Goal: Transaction & Acquisition: Purchase product/service

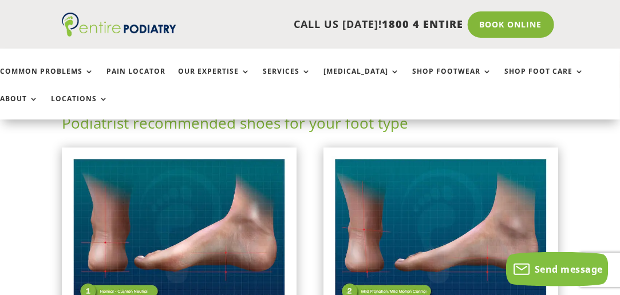
scroll to position [369, 0]
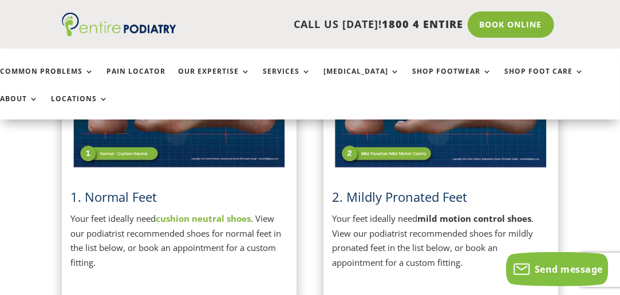
click at [223, 220] on strong "cushion neutral shoes" at bounding box center [203, 218] width 95 height 11
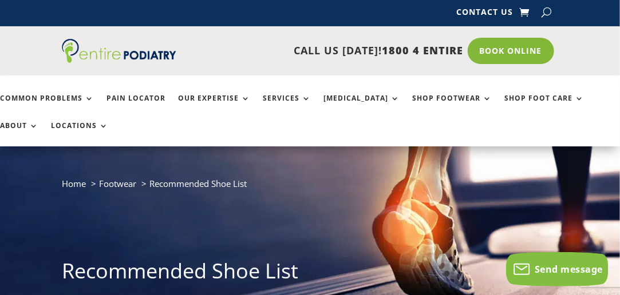
scroll to position [0, 0]
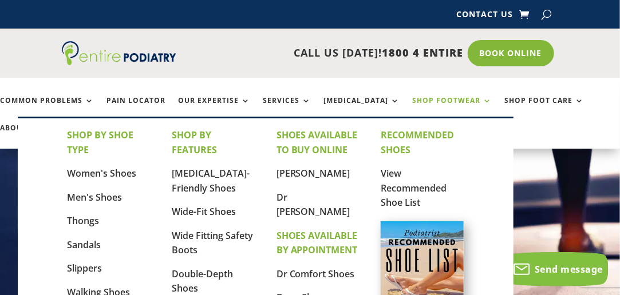
click at [426, 101] on link "Shop Footwear" at bounding box center [452, 109] width 80 height 25
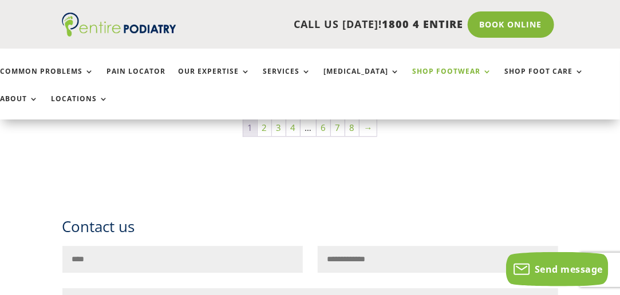
scroll to position [874, 0]
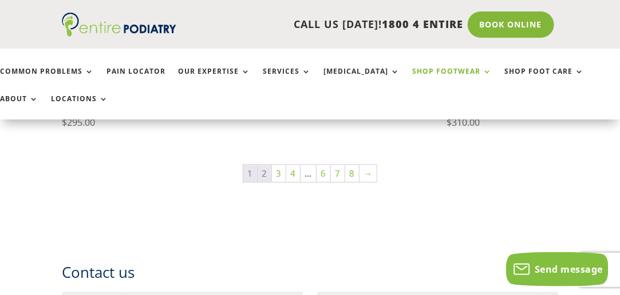
click at [264, 172] on link "2" at bounding box center [265, 173] width 14 height 17
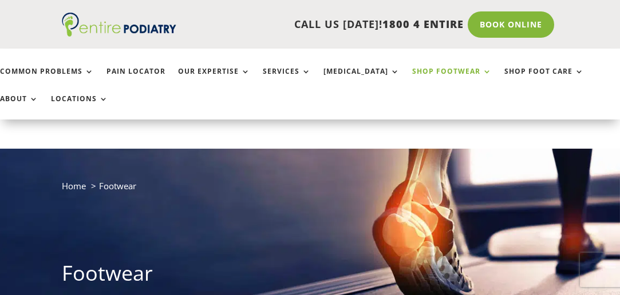
scroll to position [874, 0]
